Goal: Use online tool/utility: Utilize a website feature to perform a specific function

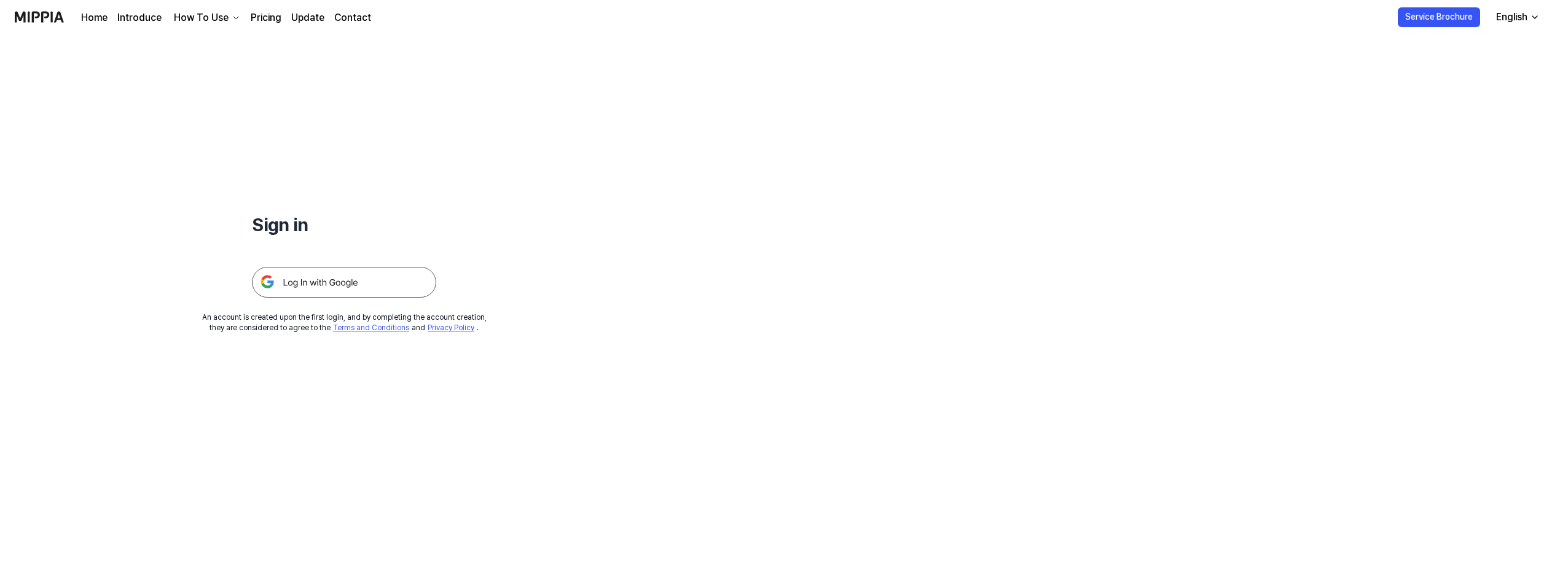
click at [399, 284] on img at bounding box center [344, 282] width 184 height 31
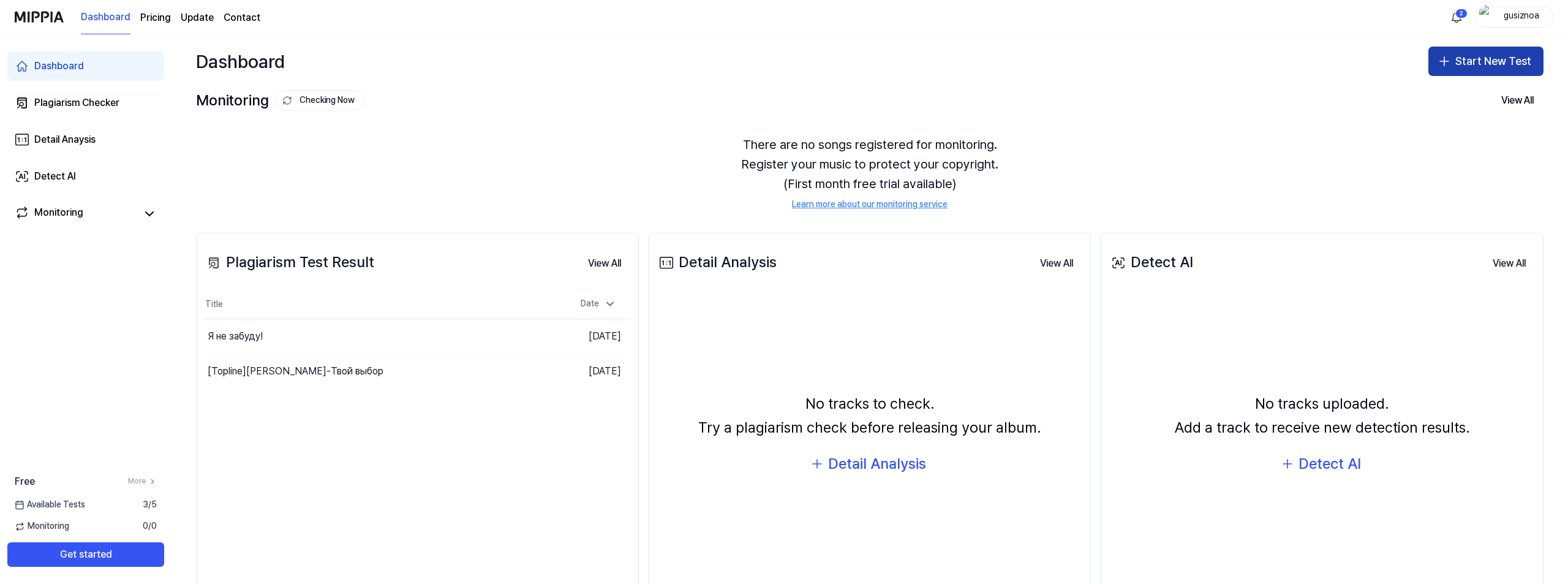
click at [1514, 53] on button "Start New Test" at bounding box center [1485, 61] width 115 height 29
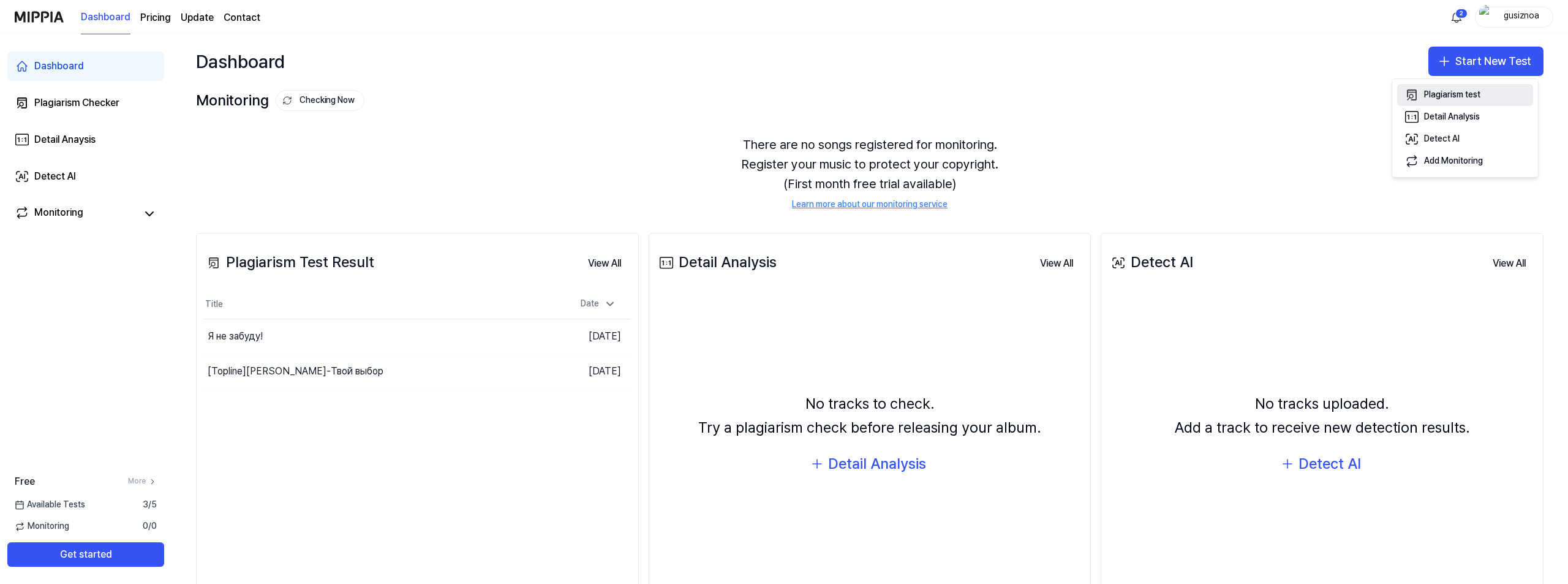
click at [1478, 97] on div "Plagiarism test" at bounding box center [1452, 95] width 56 height 13
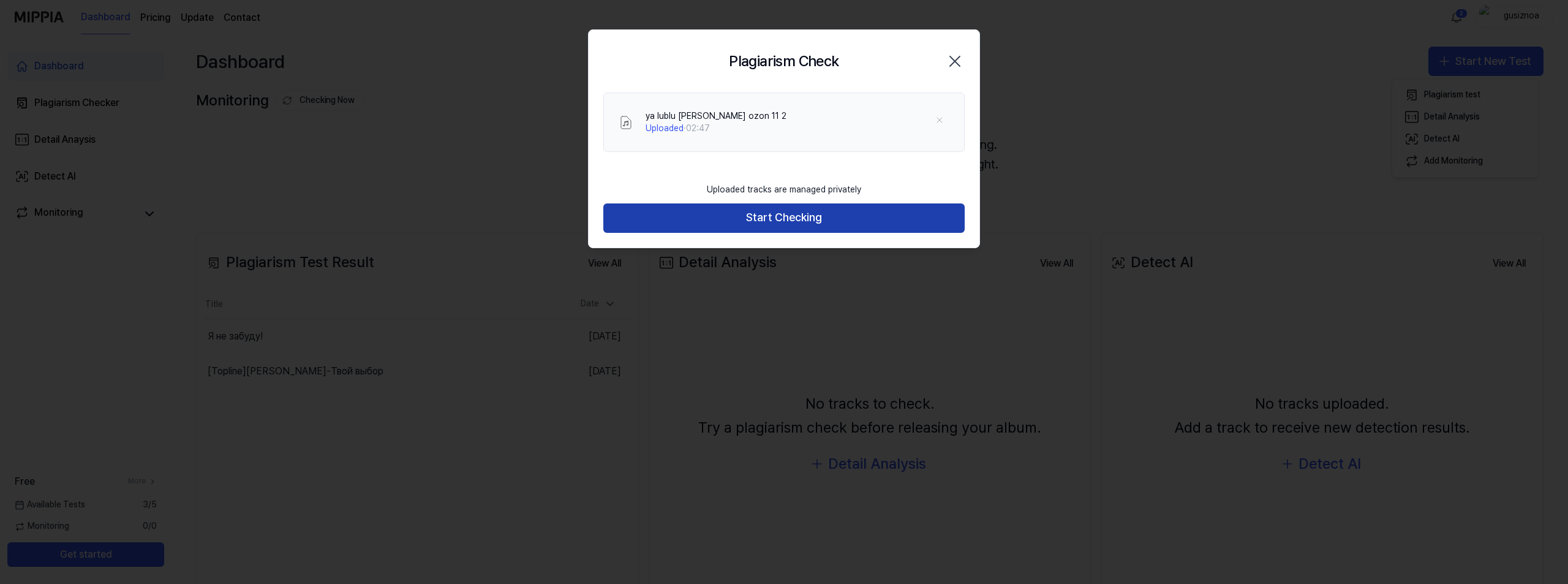
click at [774, 223] on button "Start Checking" at bounding box center [784, 218] width 361 height 29
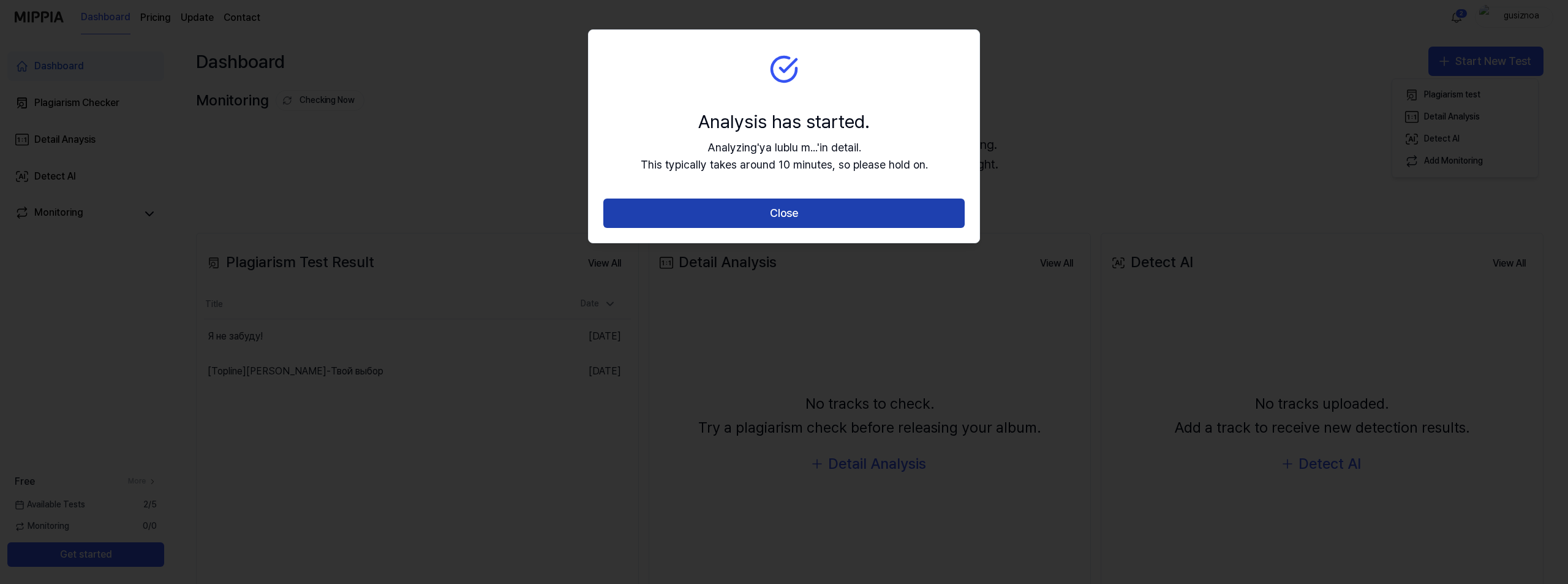
click at [650, 216] on button "Close" at bounding box center [784, 213] width 361 height 29
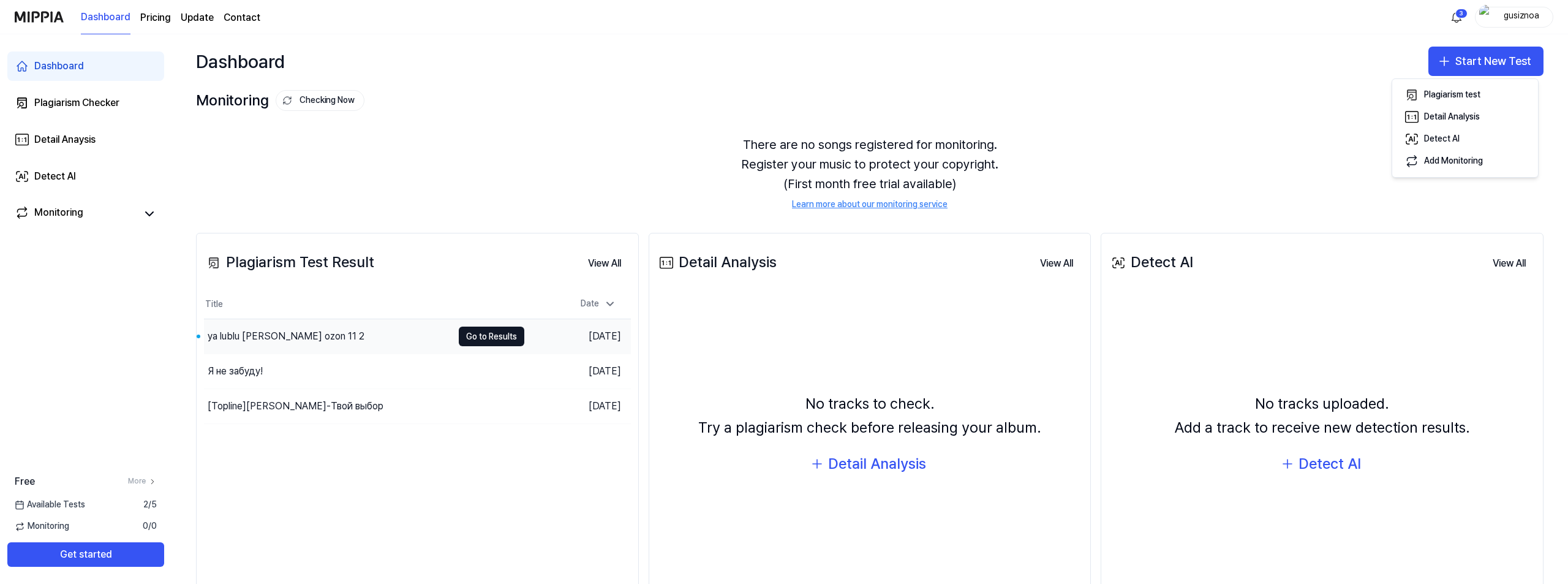
click at [414, 338] on div "ya lublu moya demka ozon 11 2" at bounding box center [328, 336] width 248 height 34
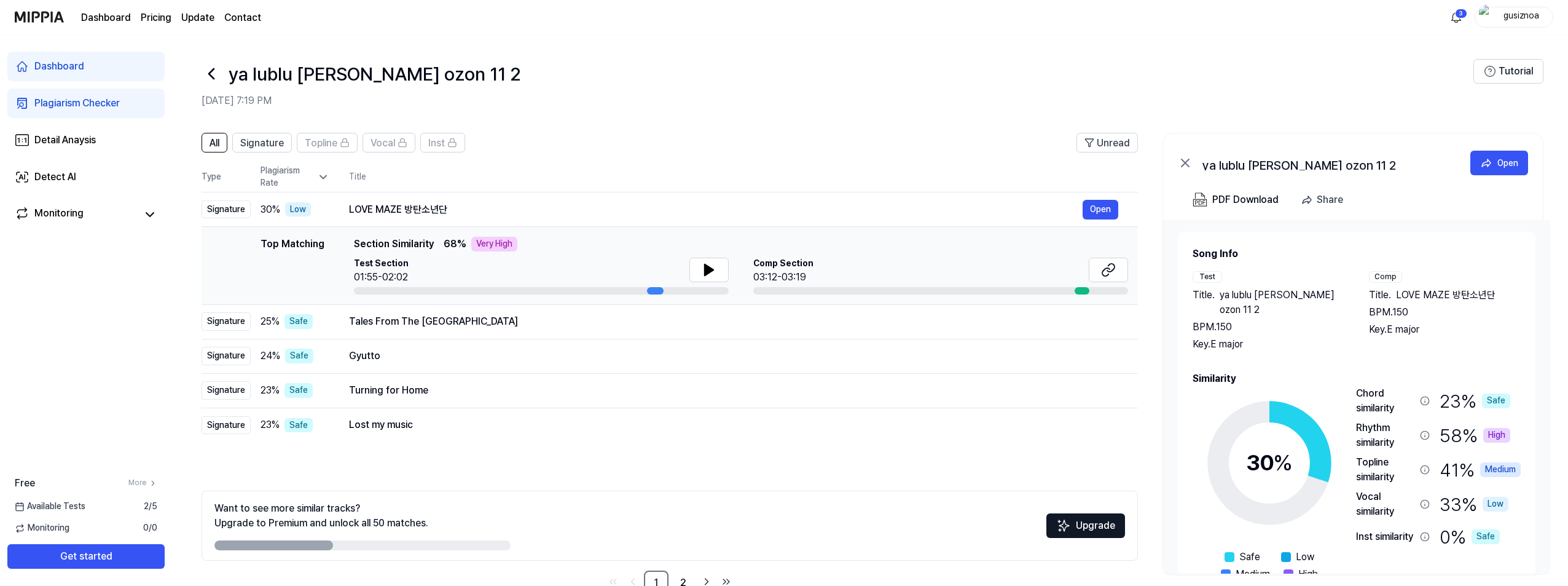
click at [556, 251] on div "Top Matching Section Similarity 68 % Very High" at bounding box center [741, 244] width 774 height 15
click at [522, 316] on div "Tales From The Animal Kingdom" at bounding box center [716, 321] width 734 height 15
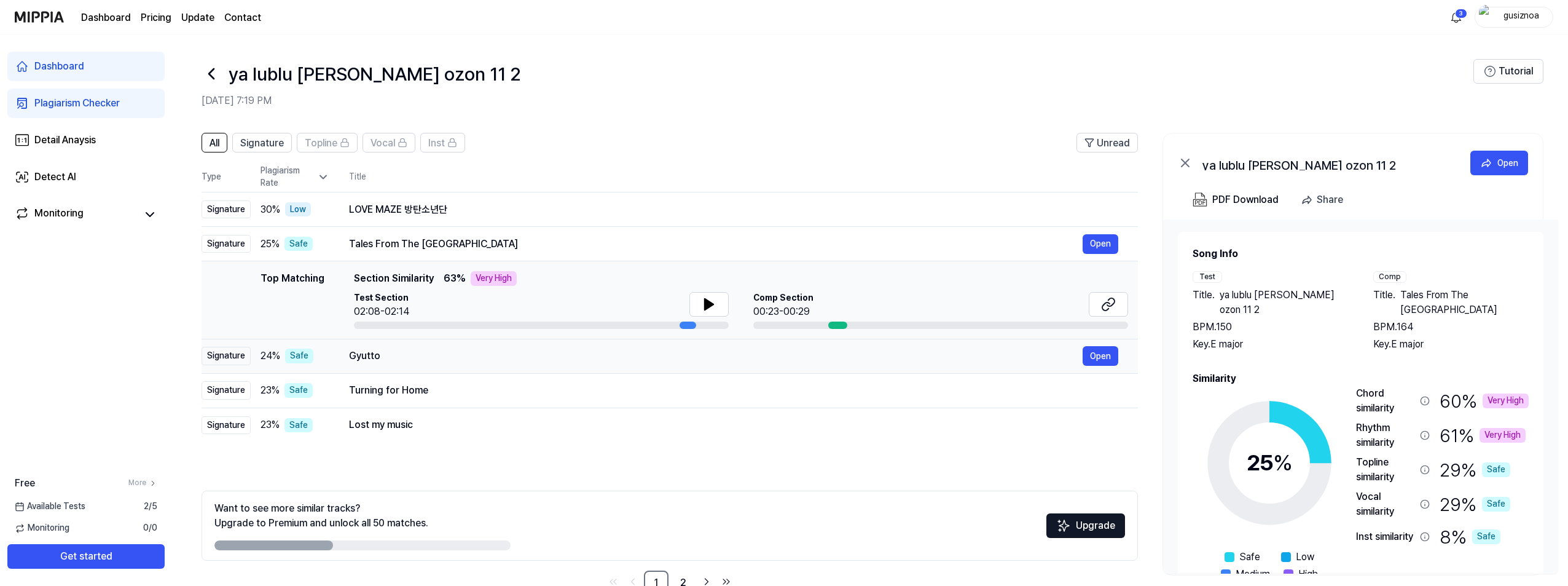
click at [511, 356] on div "Gyutto" at bounding box center [716, 356] width 734 height 15
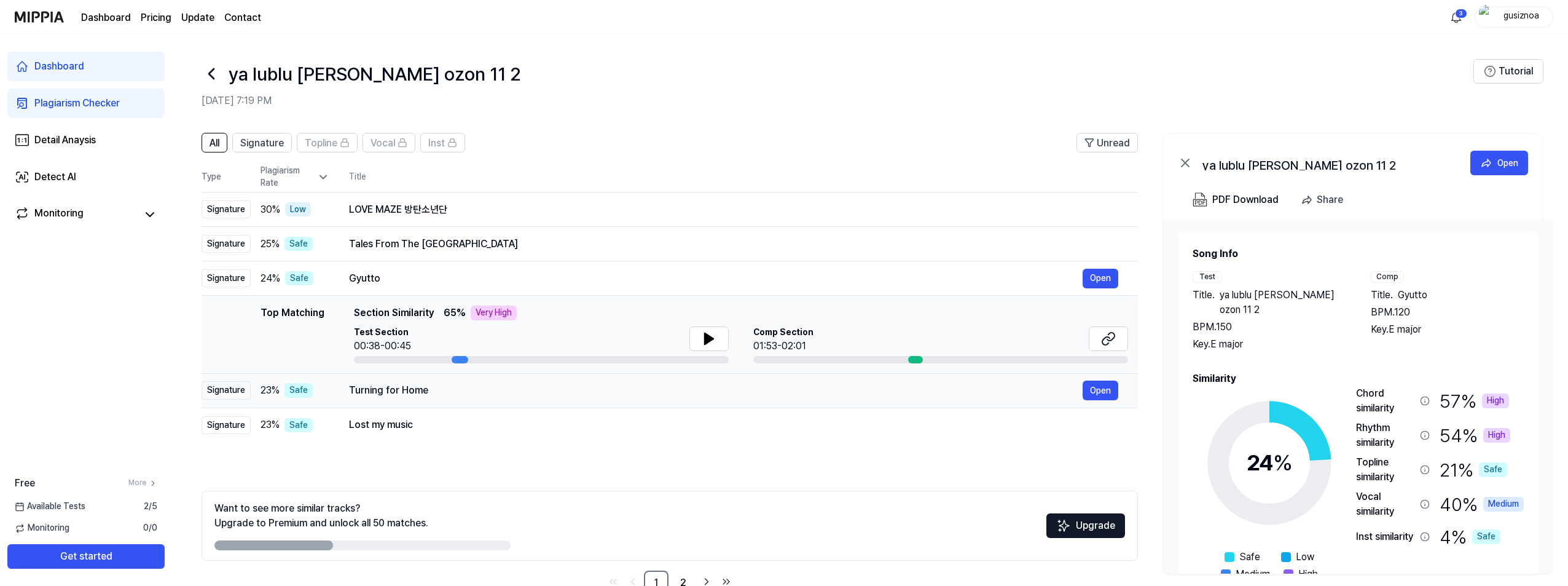
click at [508, 388] on div "Turning for Home" at bounding box center [716, 390] width 734 height 15
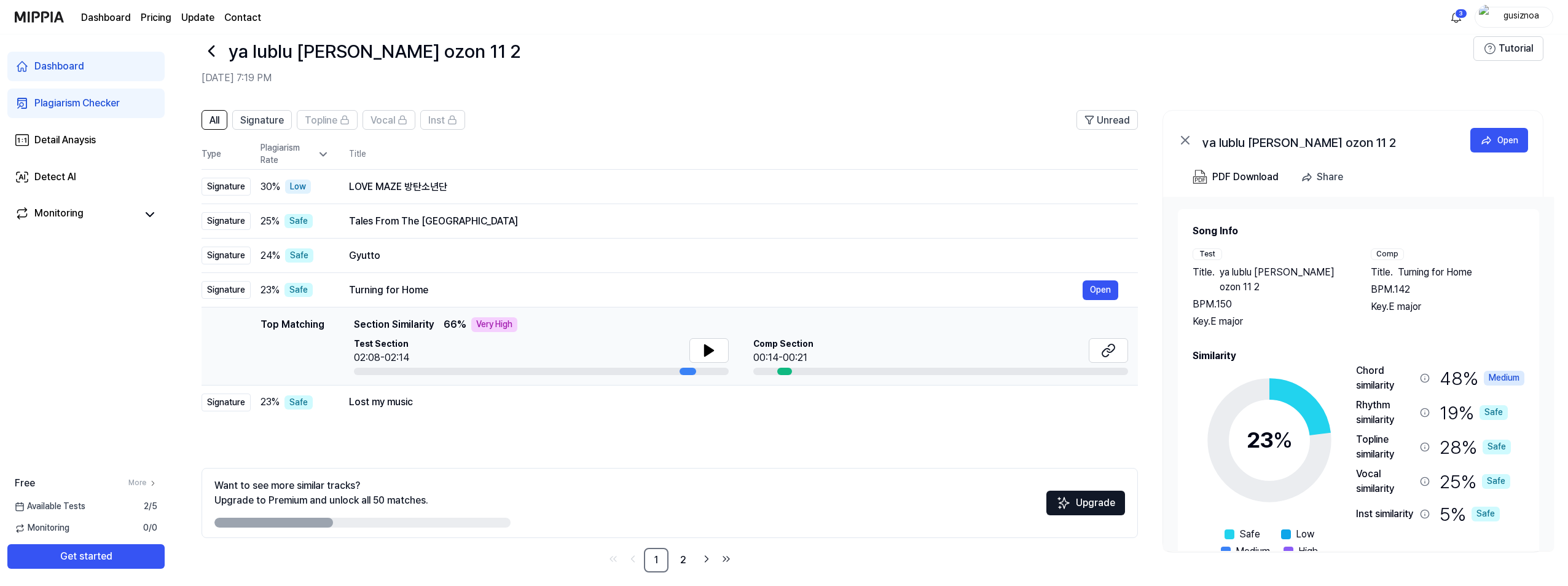
scroll to position [34, 0]
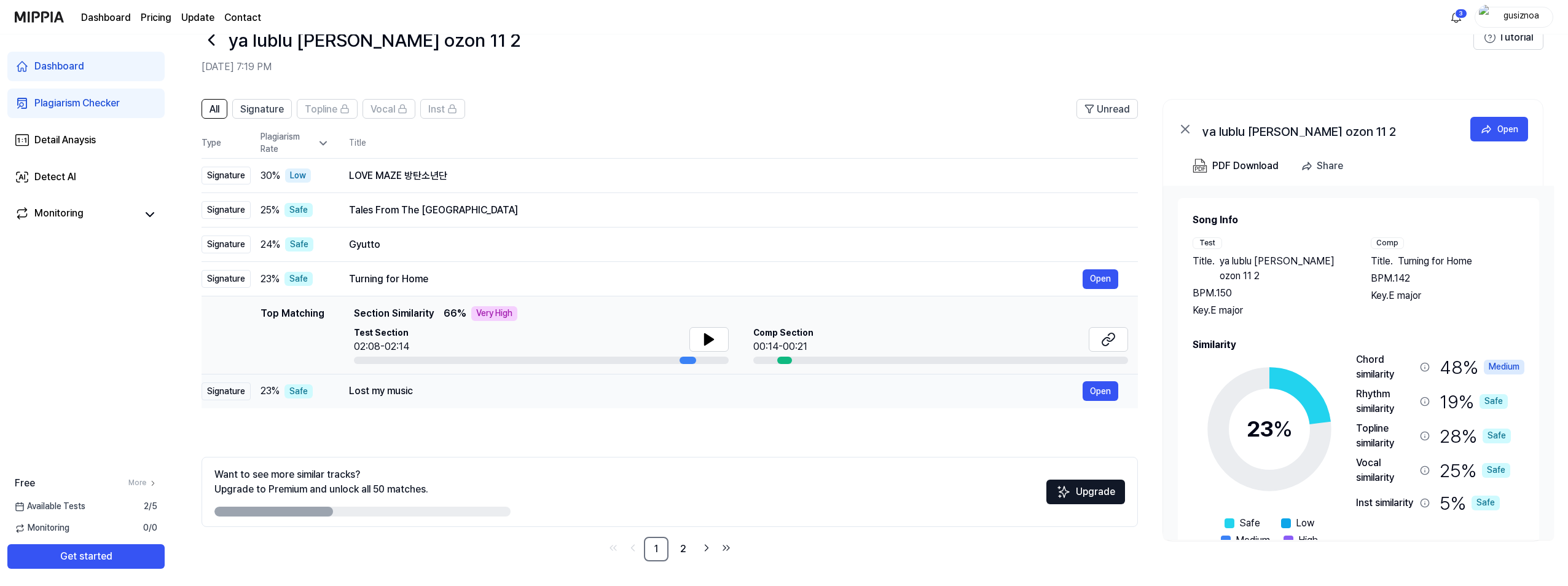
click at [462, 399] on div "Lost my music Open" at bounding box center [734, 391] width 769 height 20
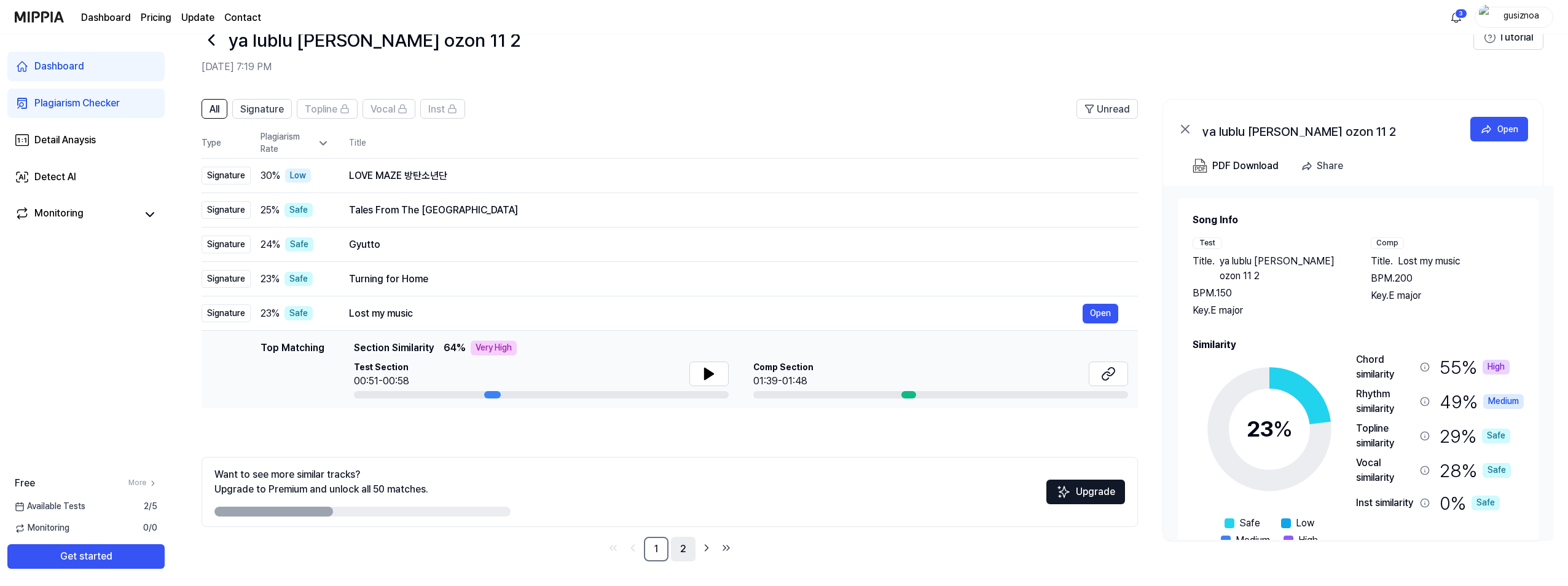
click at [682, 544] on link "2" at bounding box center [683, 548] width 24 height 24
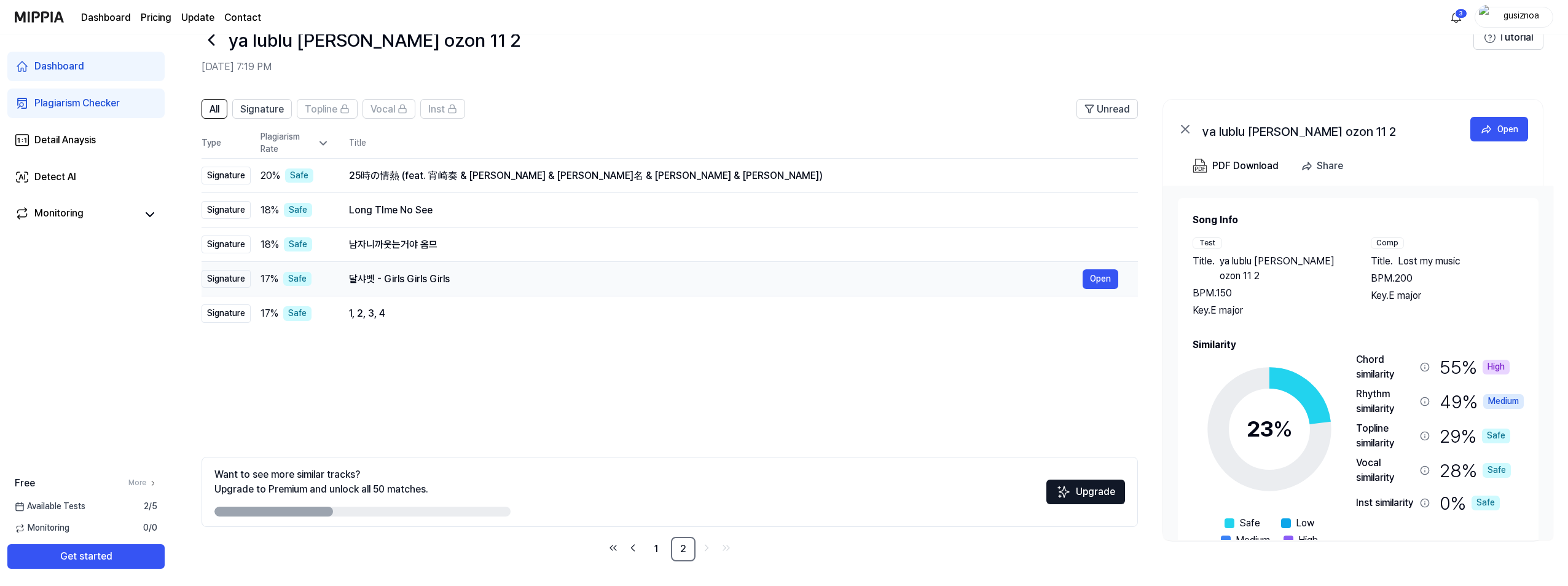
click at [646, 283] on div "달샤벳 - Girls Girls Girls" at bounding box center [716, 279] width 734 height 15
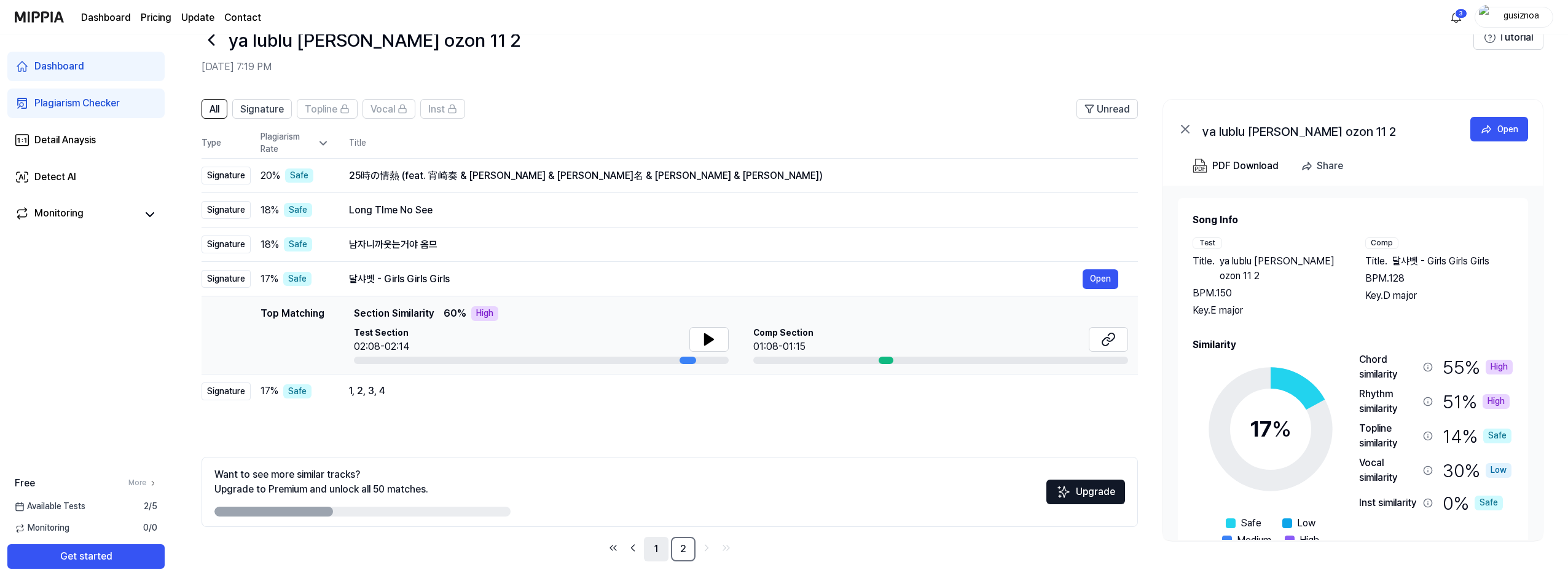
click at [657, 548] on link "1" at bounding box center [656, 548] width 24 height 24
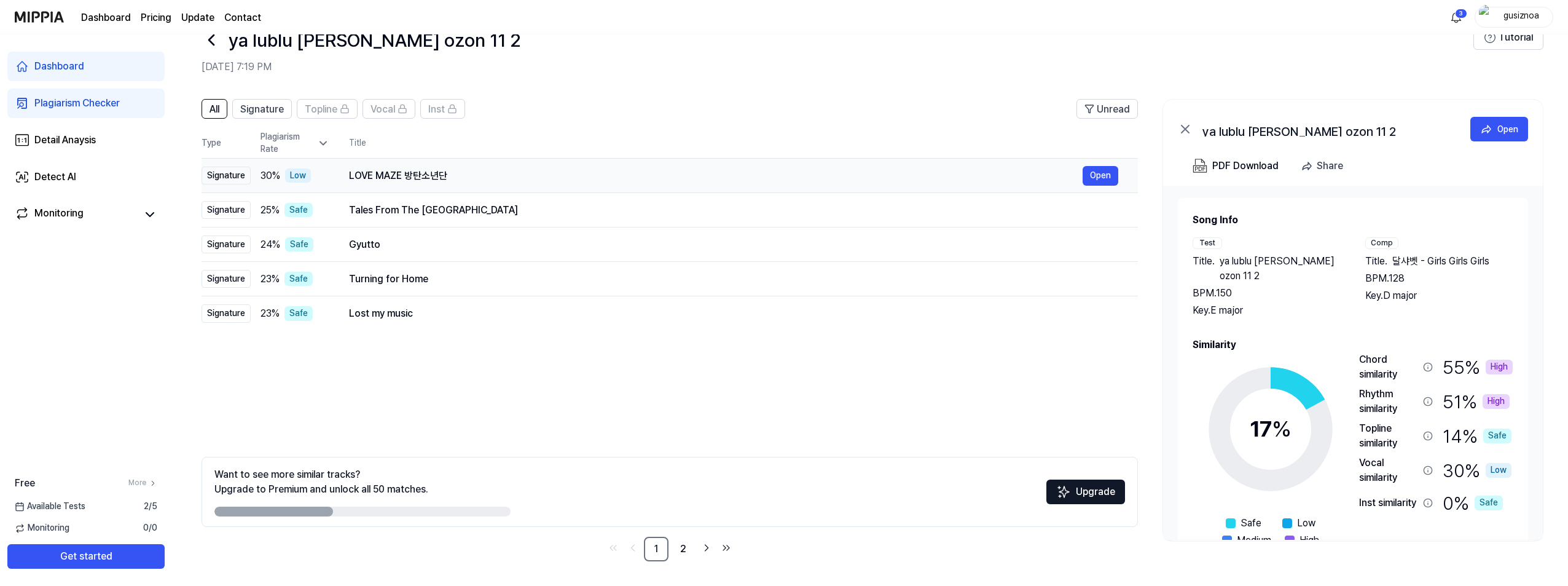
click at [551, 181] on div "LOVE MAZE 방탄소년단" at bounding box center [716, 175] width 734 height 15
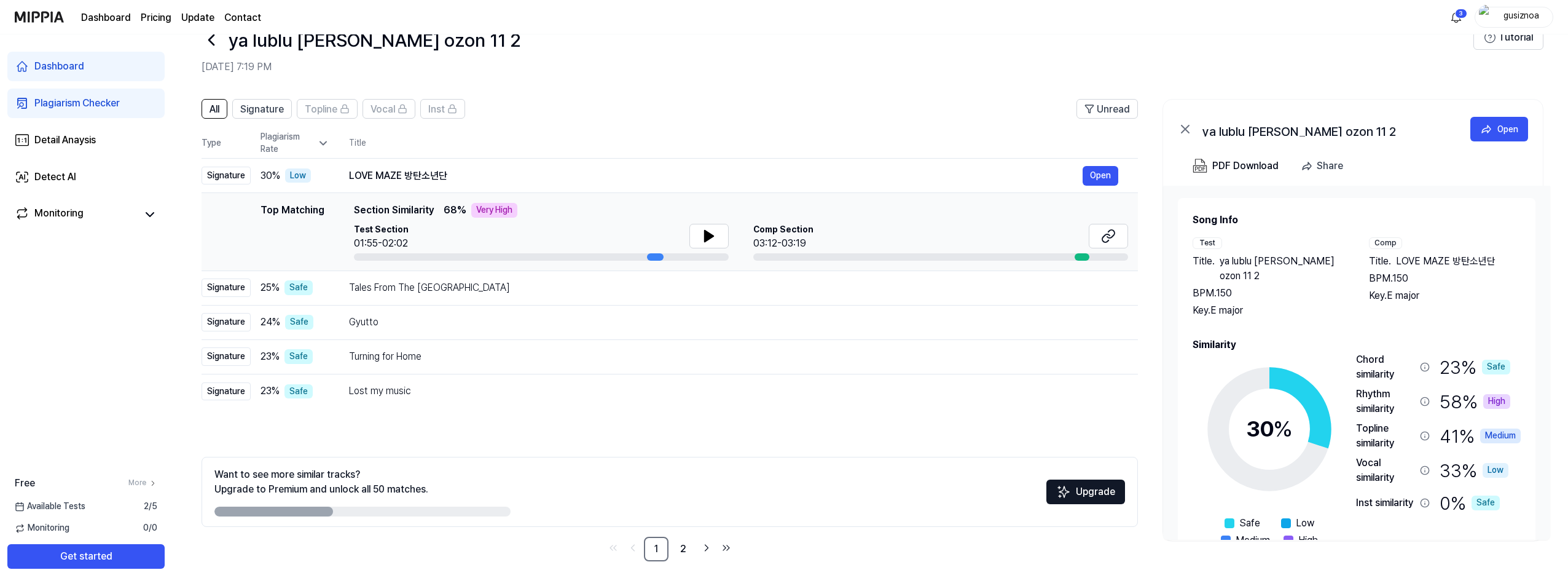
drag, startPoint x: 1503, startPoint y: 261, endPoint x: 1412, endPoint y: 260, distance: 91.0
click at [1412, 260] on div "Title . LOVE MAZE 방탄소년단" at bounding box center [1444, 261] width 151 height 15
click at [1411, 260] on span "LOVE MAZE 방탄소년단" at bounding box center [1445, 261] width 100 height 15
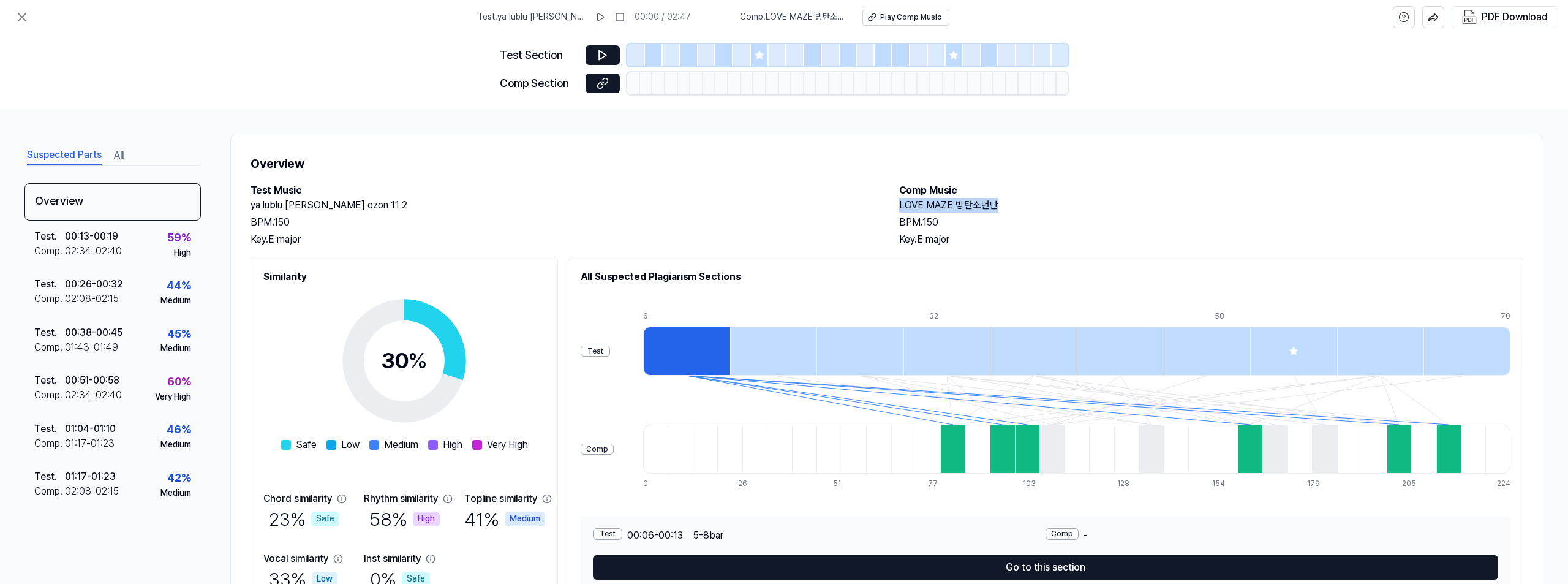
drag, startPoint x: 999, startPoint y: 207, endPoint x: 899, endPoint y: 207, distance: 100.0
click at [899, 207] on h2 "LOVE MAZE 방탄소년단" at bounding box center [1211, 205] width 624 height 15
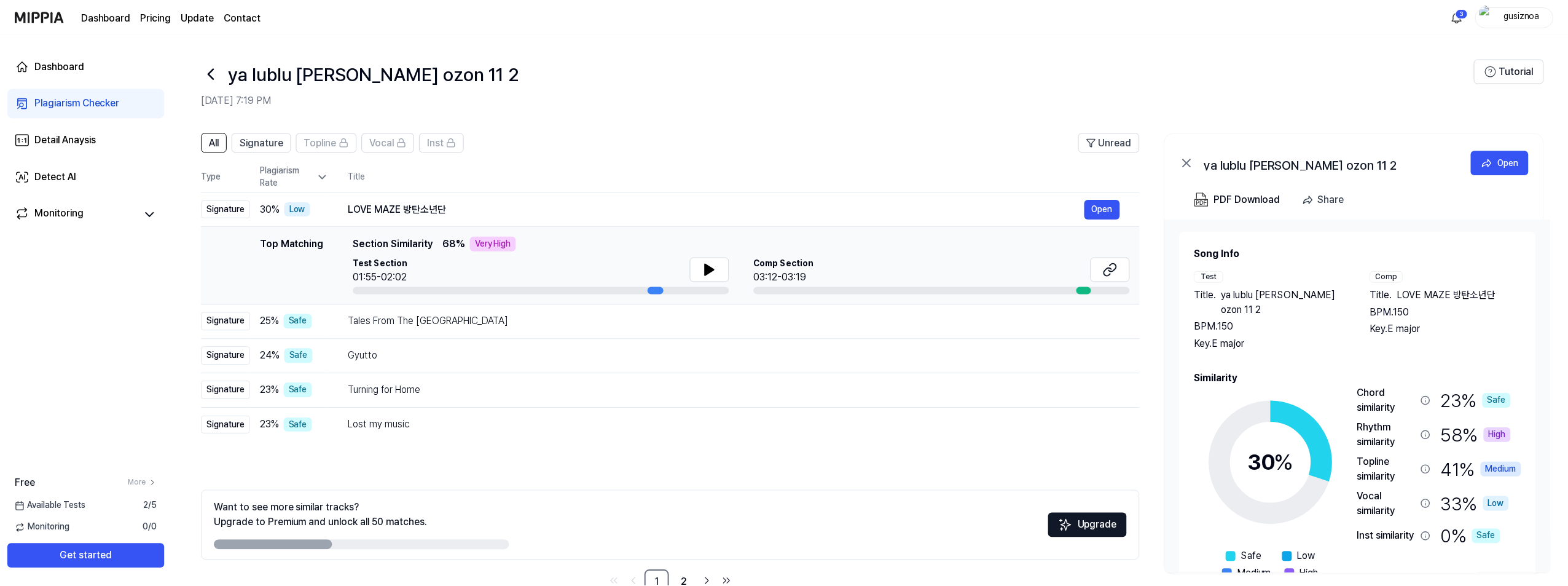
scroll to position [34, 0]
